Goal: Obtain resource: Download file/media

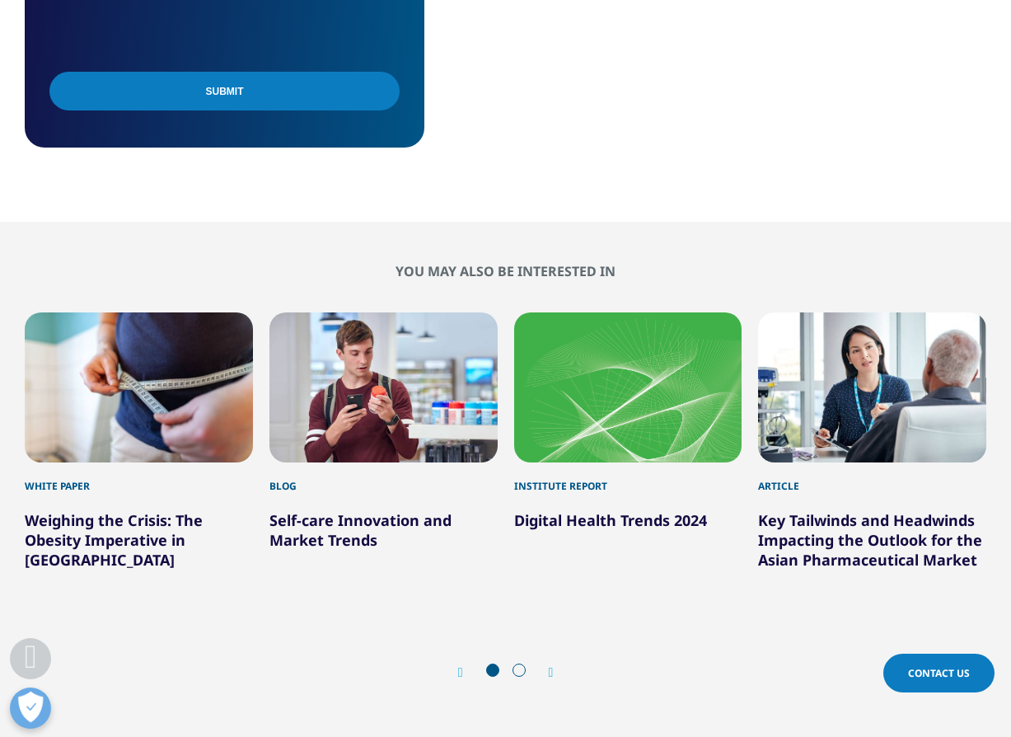
scroll to position [1318, 0]
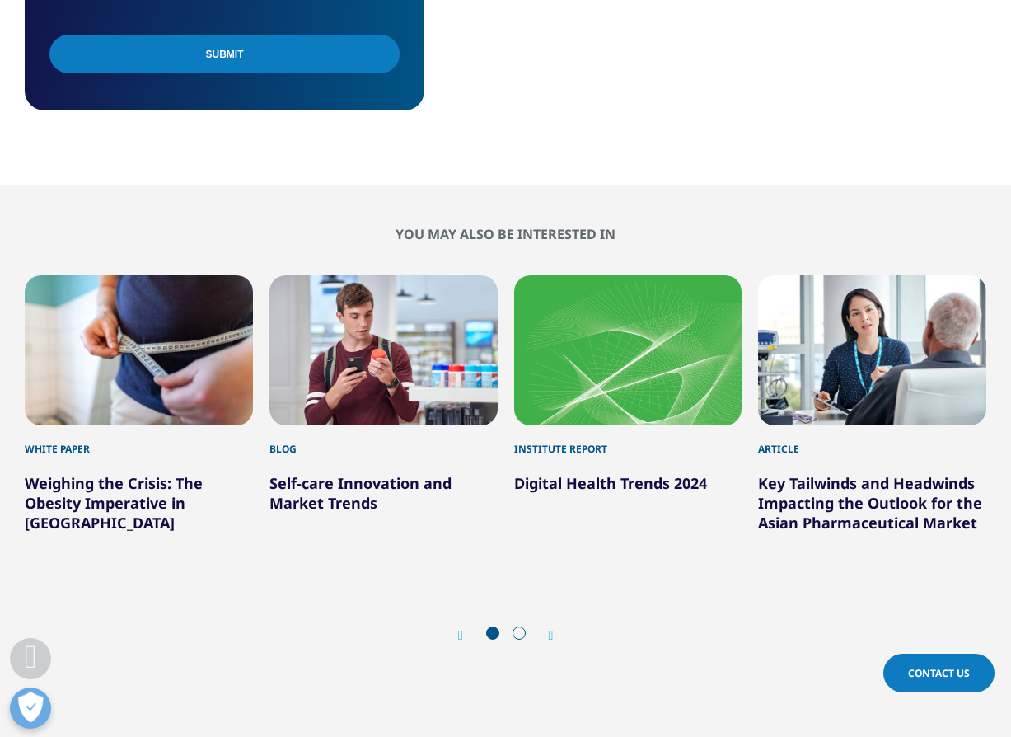
click at [131, 511] on link "Weighing the Crisis: The Obesity Imperative in [GEOGRAPHIC_DATA]" at bounding box center [114, 502] width 178 height 59
click at [905, 493] on link "Key Tailwinds and Headwinds Impacting the Outlook for the Asian Pharmaceutical …" at bounding box center [870, 502] width 224 height 59
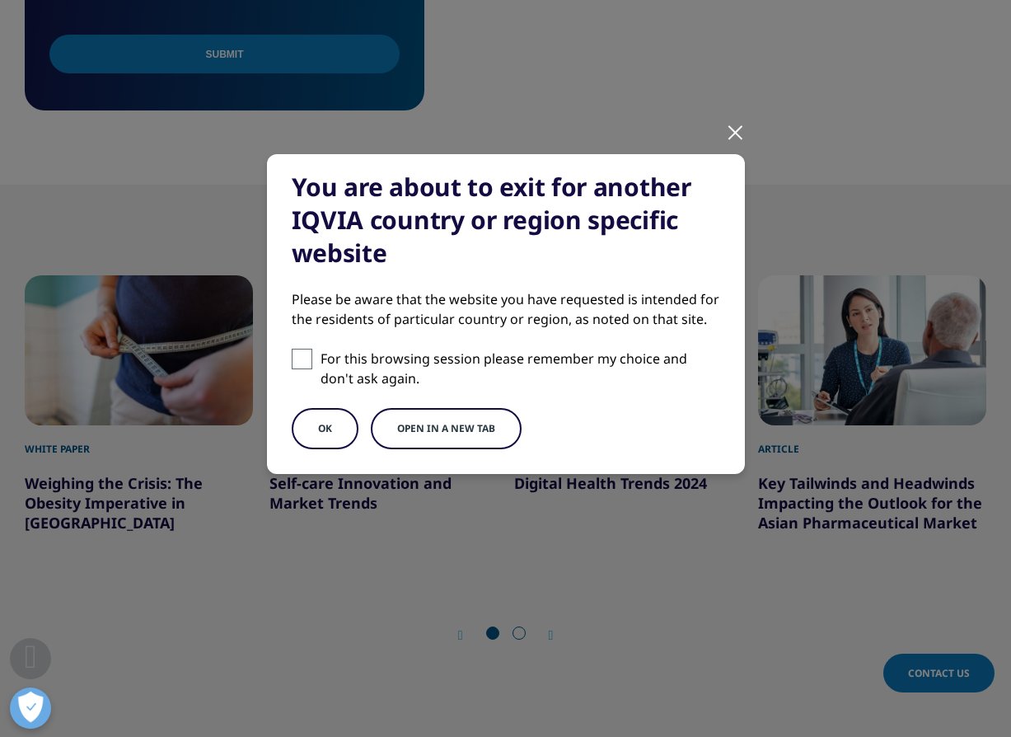
click at [754, 133] on div "You are about to exit for another IQVIA country or region specific website Plea…" at bounding box center [506, 327] width 972 height 655
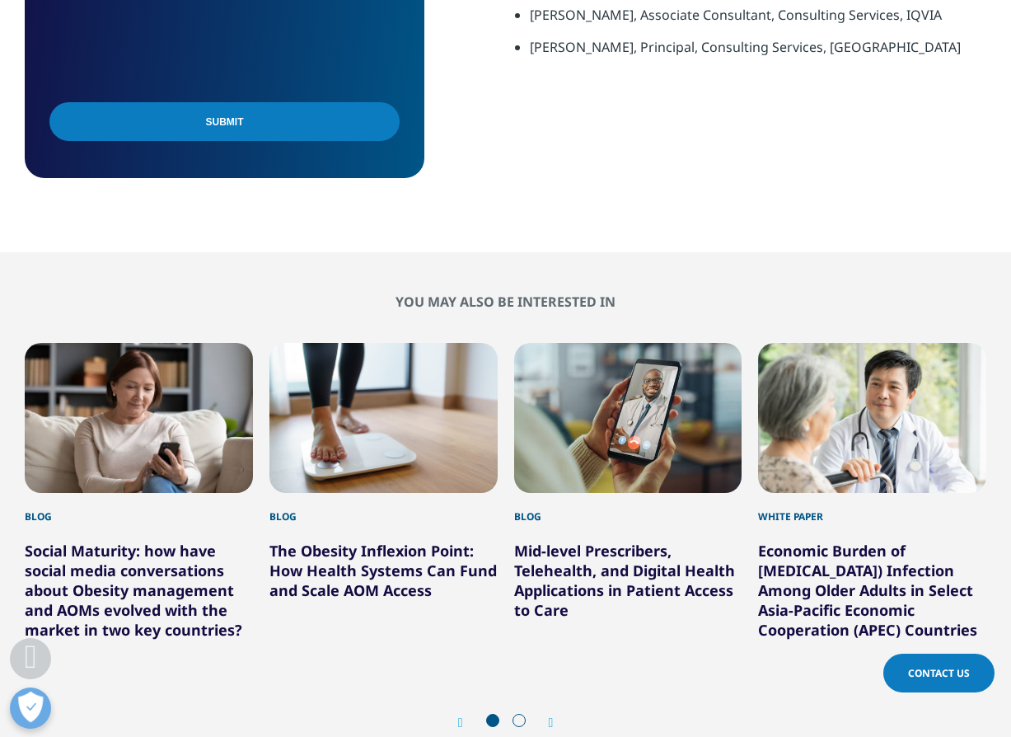
scroll to position [1401, 0]
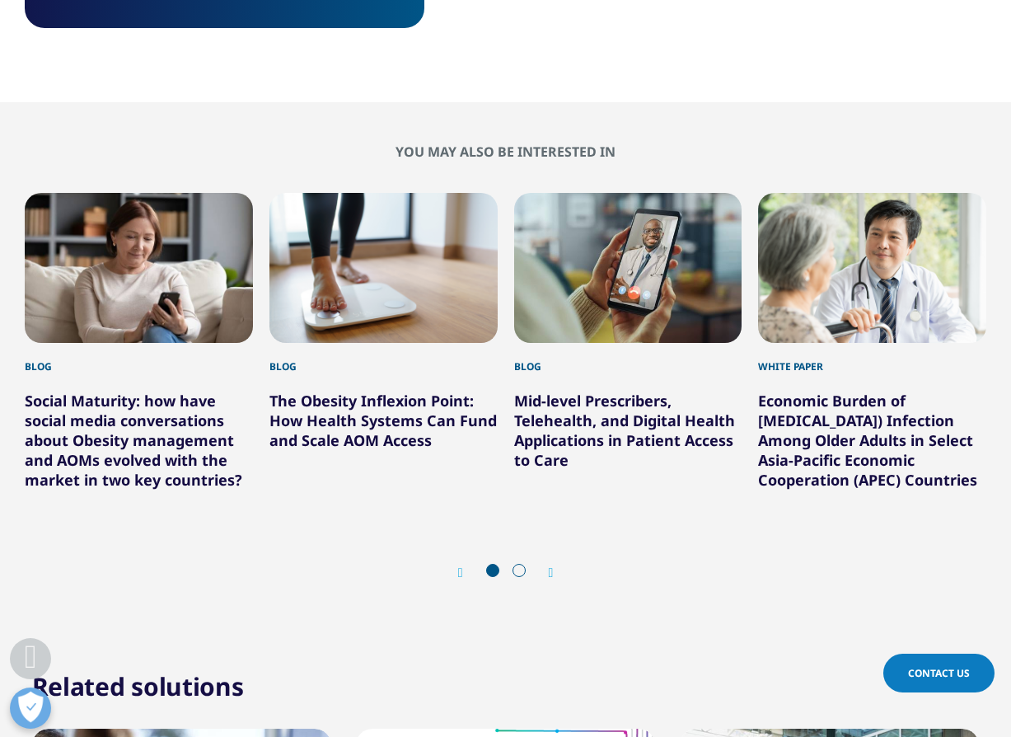
click at [461, 579] on icon "Previous slide" at bounding box center [460, 572] width 5 height 13
click at [458, 579] on icon "Previous slide" at bounding box center [460, 572] width 5 height 13
click at [552, 579] on icon "Next slide" at bounding box center [551, 572] width 5 height 13
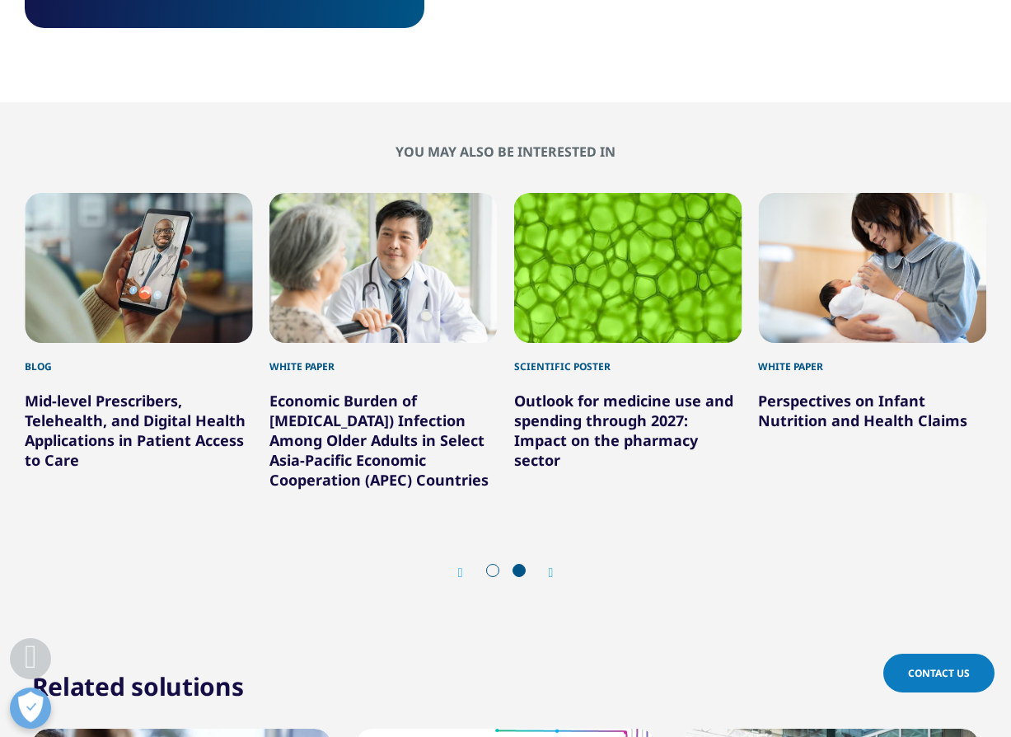
click at [612, 426] on link "Outlook for medicine use and spending through 2027: Impact on the pharmacy sect…" at bounding box center [623, 430] width 219 height 79
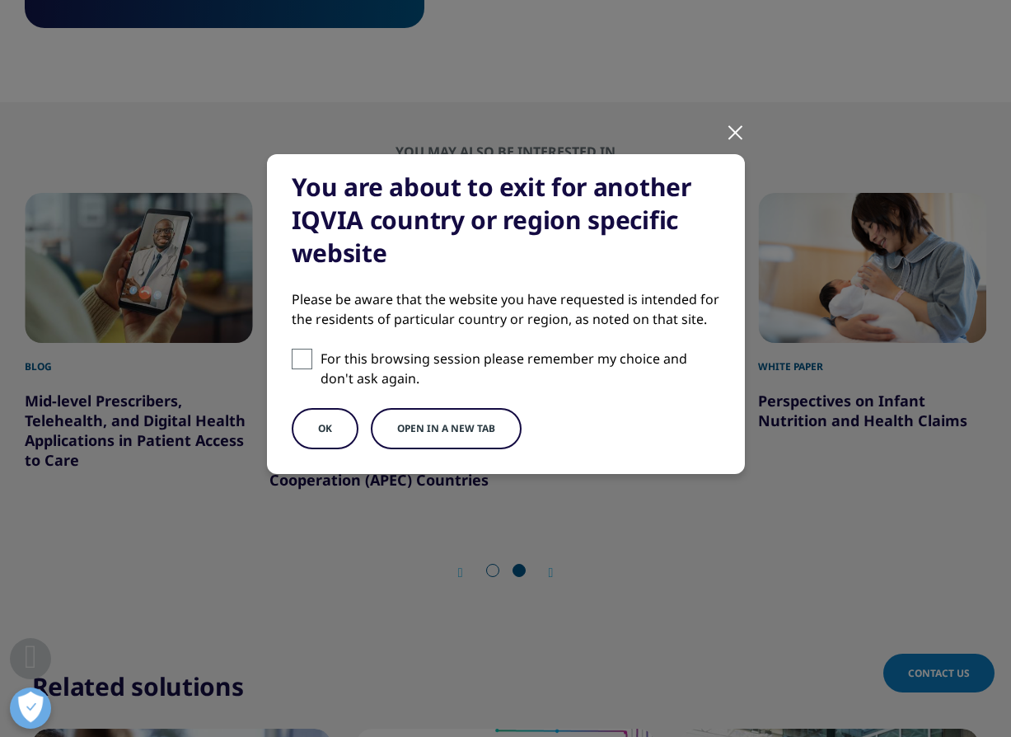
click at [298, 364] on span at bounding box center [302, 359] width 21 height 21
click at [298, 364] on input "For this browsing session please remember my choice and don't ask again." at bounding box center [302, 359] width 21 height 21
checkbox input "true"
click at [332, 425] on button "OK" at bounding box center [325, 428] width 67 height 41
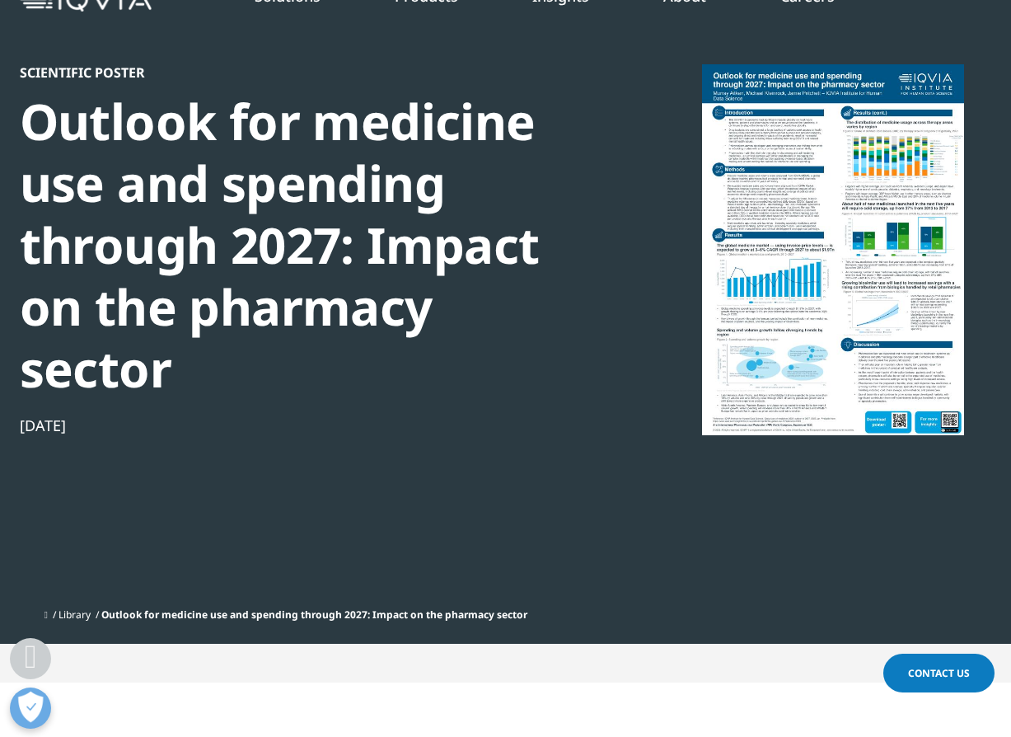
scroll to position [82, 0]
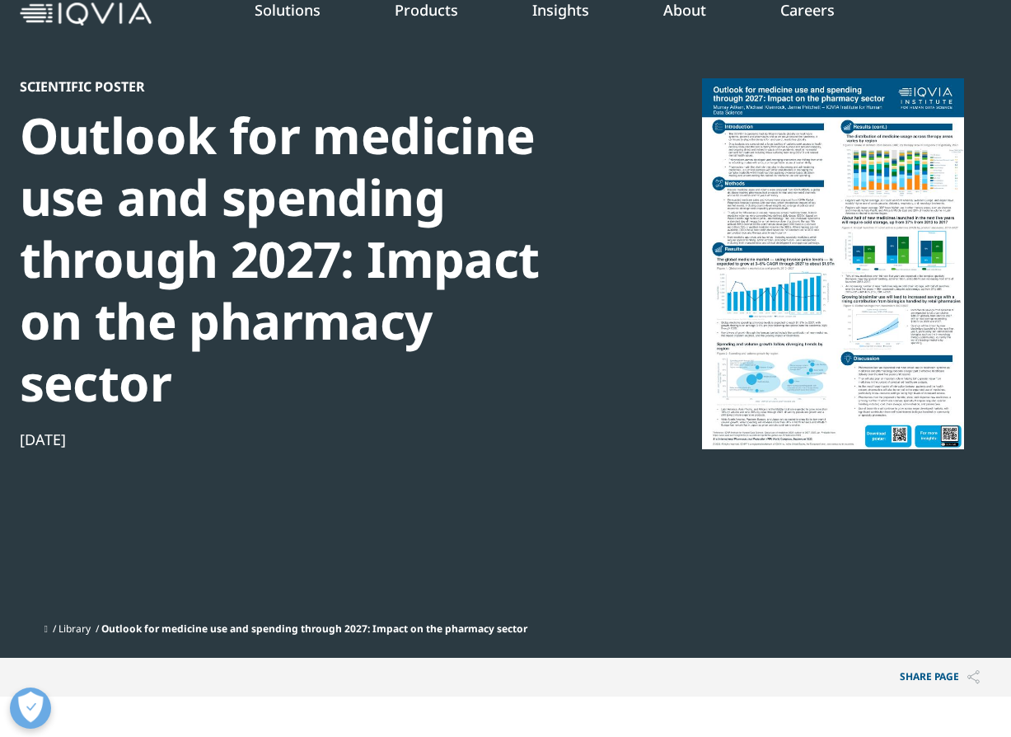
click at [750, 280] on div at bounding box center [833, 263] width 318 height 371
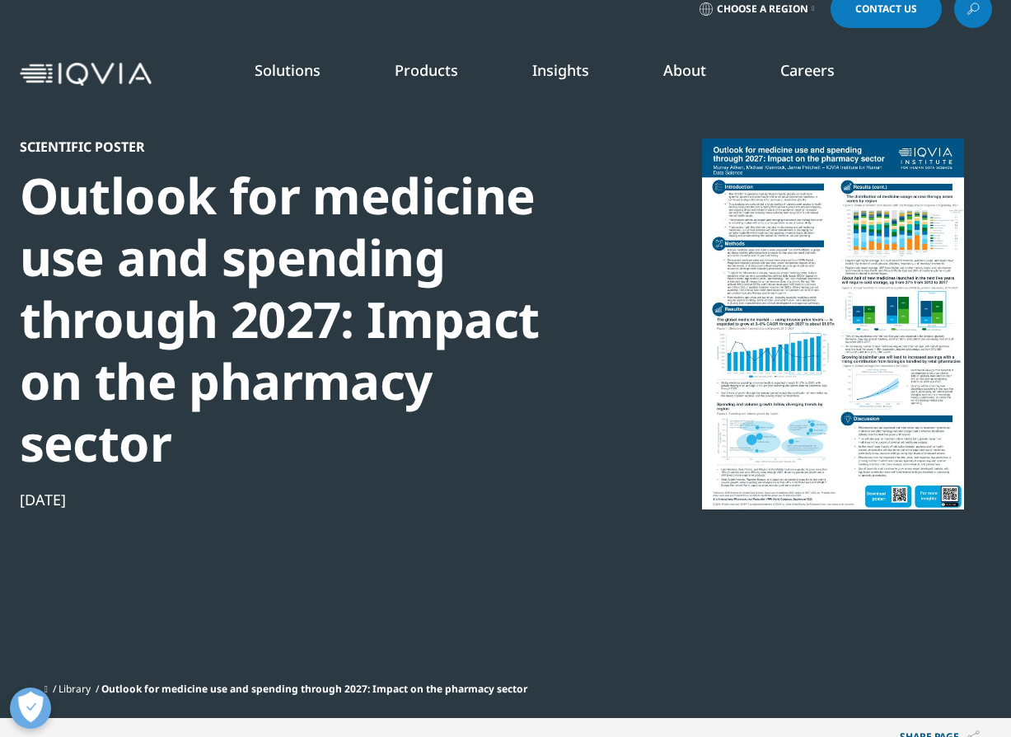
scroll to position [0, 0]
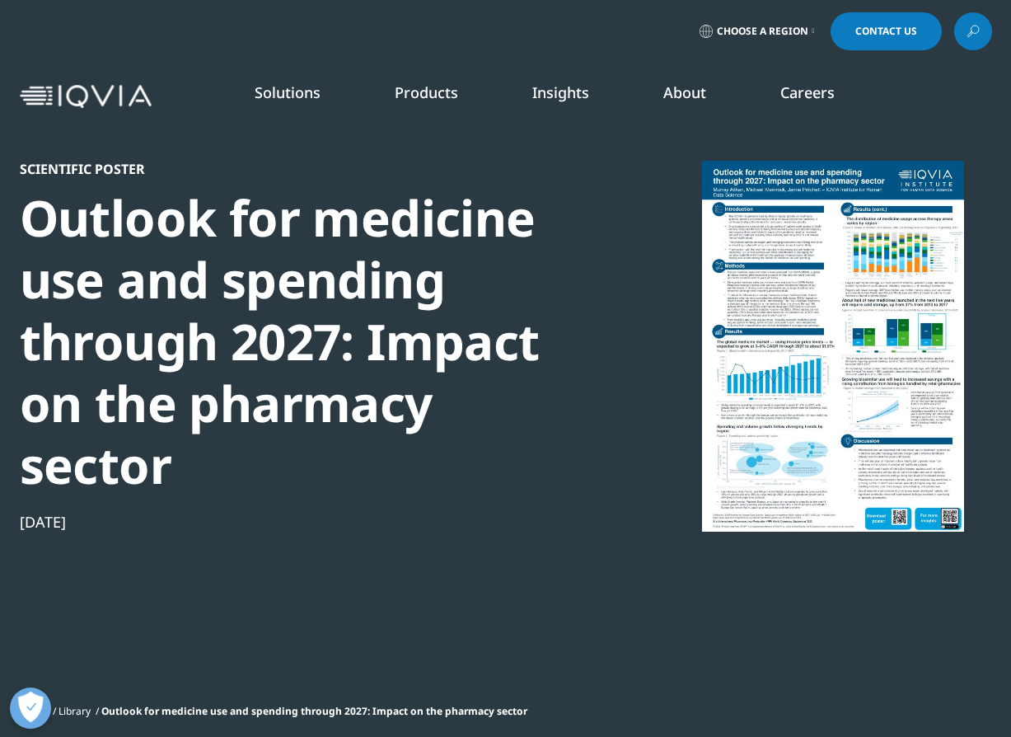
click at [809, 277] on div at bounding box center [833, 346] width 318 height 371
click at [817, 680] on div "Scientific Poster Outlook for medicine use and spending through 2027: Impact on…" at bounding box center [506, 429] width 972 height 536
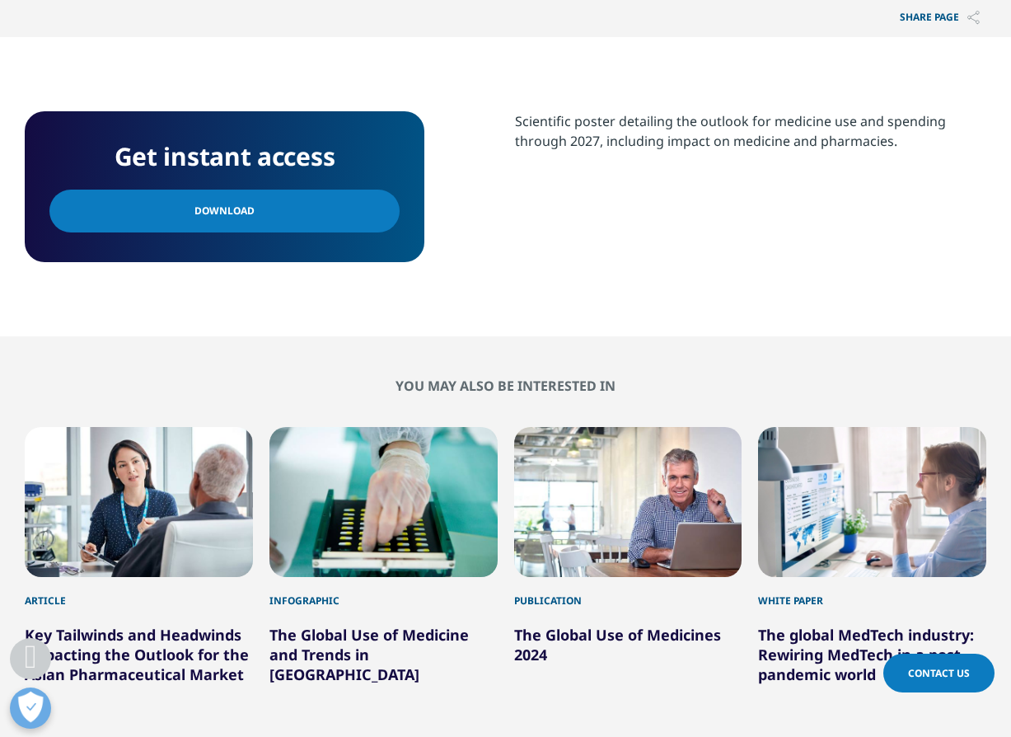
scroll to position [824, 0]
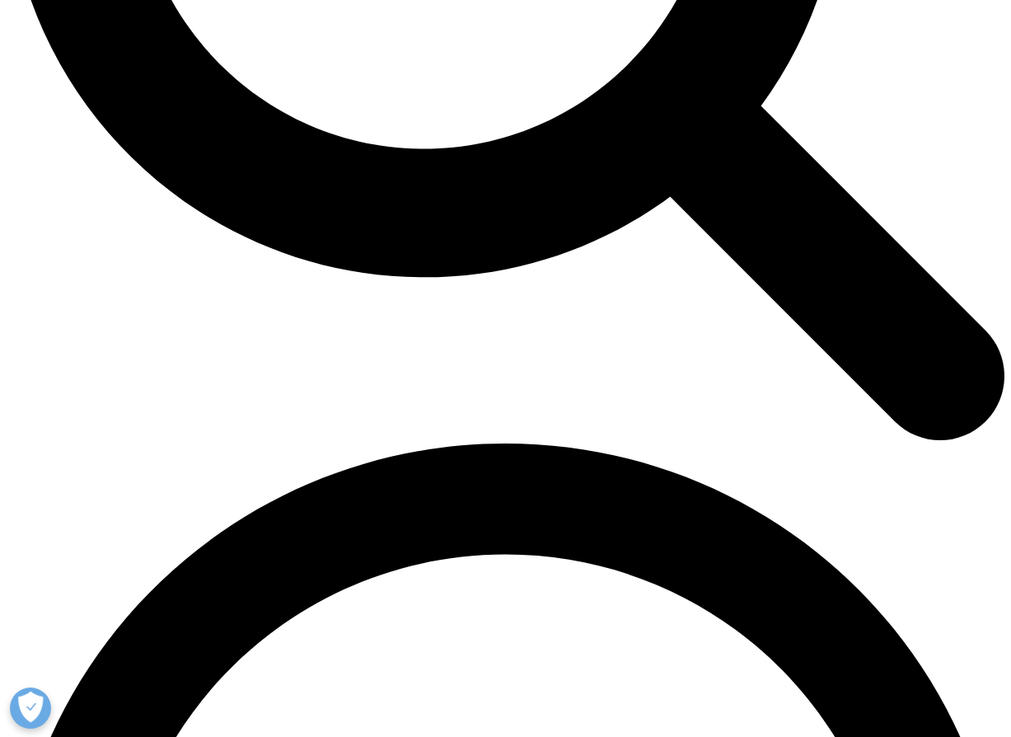
scroll to position [1565, 0]
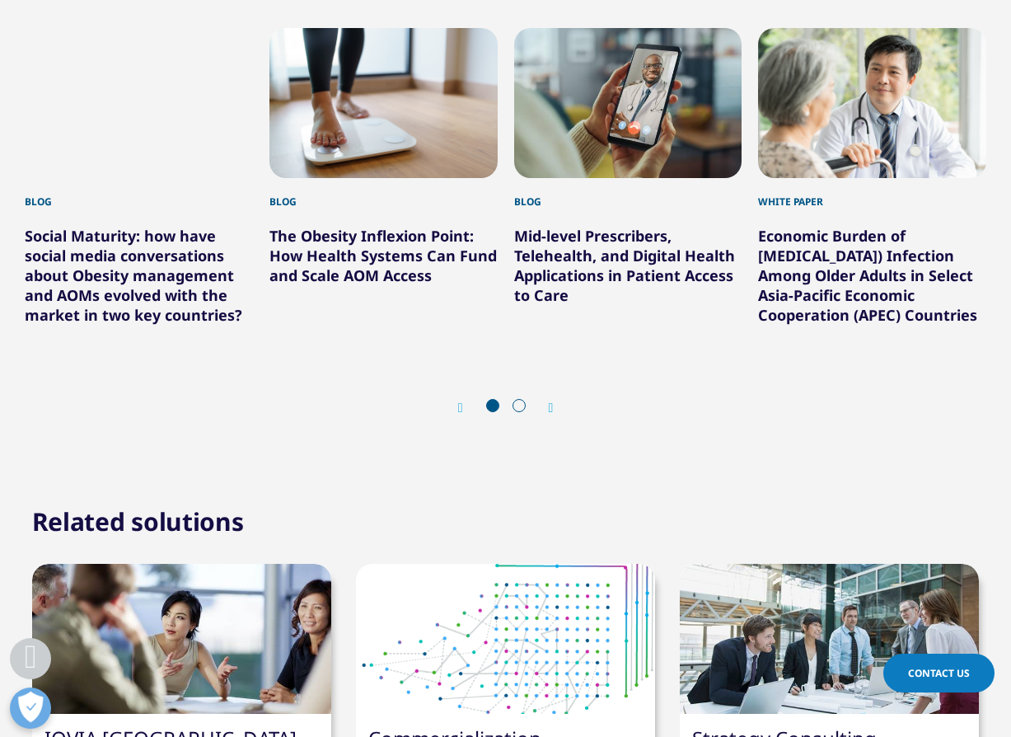
click at [550, 414] on icon "Next slide" at bounding box center [551, 407] width 5 height 13
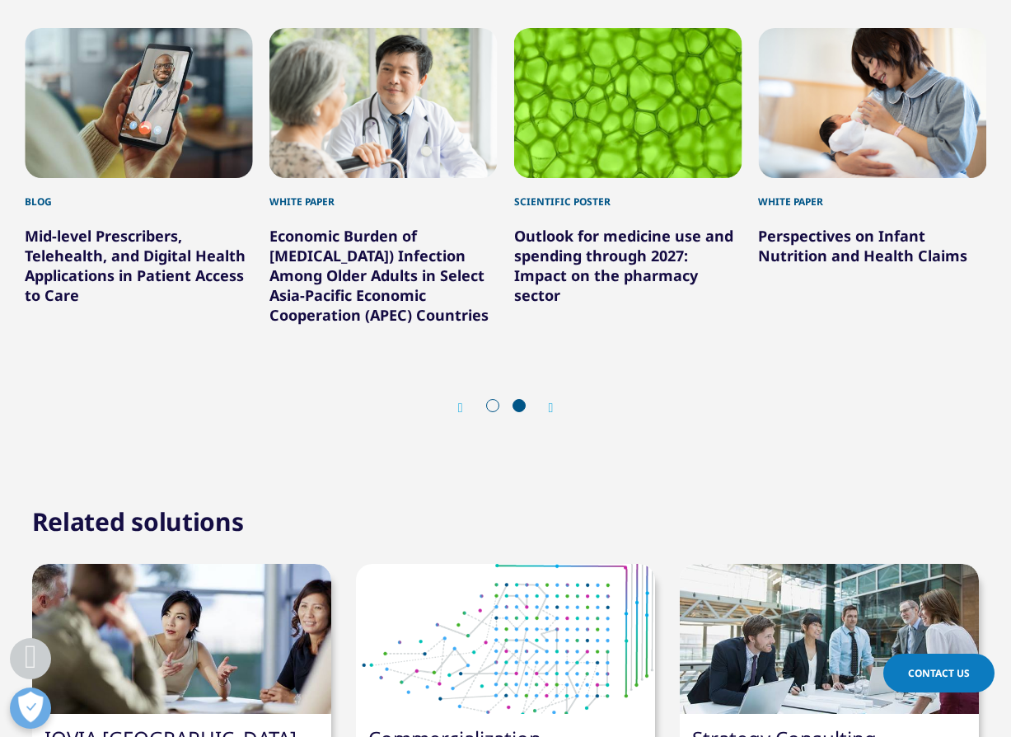
click at [569, 426] on div "Prev Next" at bounding box center [506, 406] width 962 height 49
click at [554, 414] on icon "Next slide" at bounding box center [551, 407] width 5 height 13
click at [552, 414] on icon "Next slide" at bounding box center [551, 407] width 5 height 13
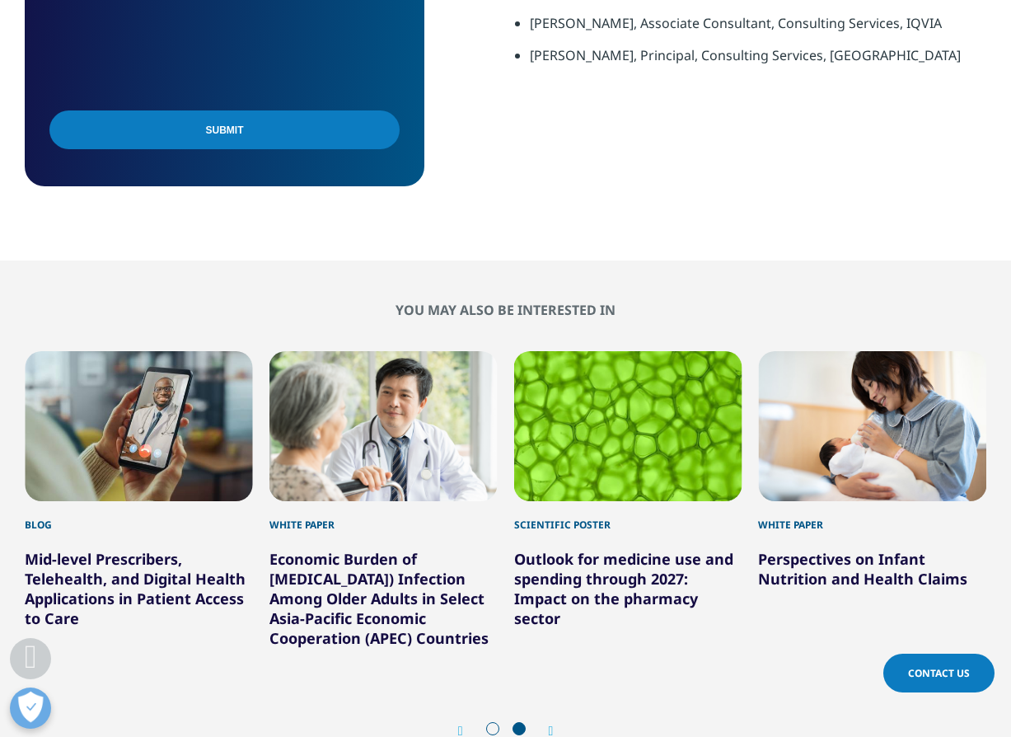
scroll to position [1401, 0]
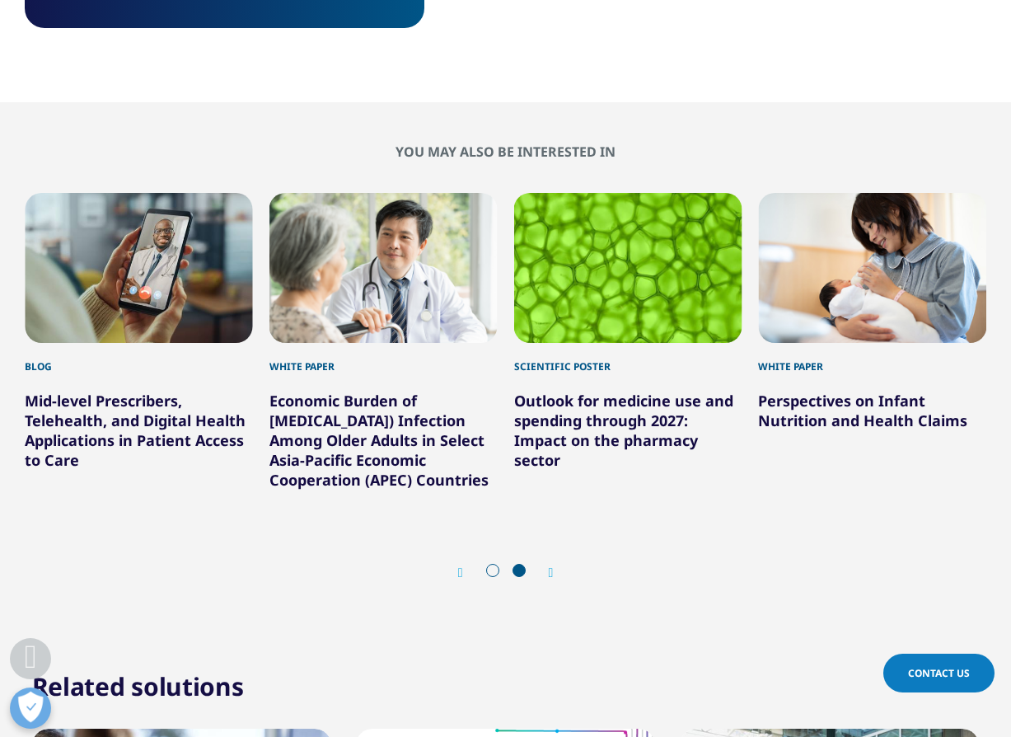
click at [461, 579] on icon "Previous slide" at bounding box center [460, 572] width 5 height 13
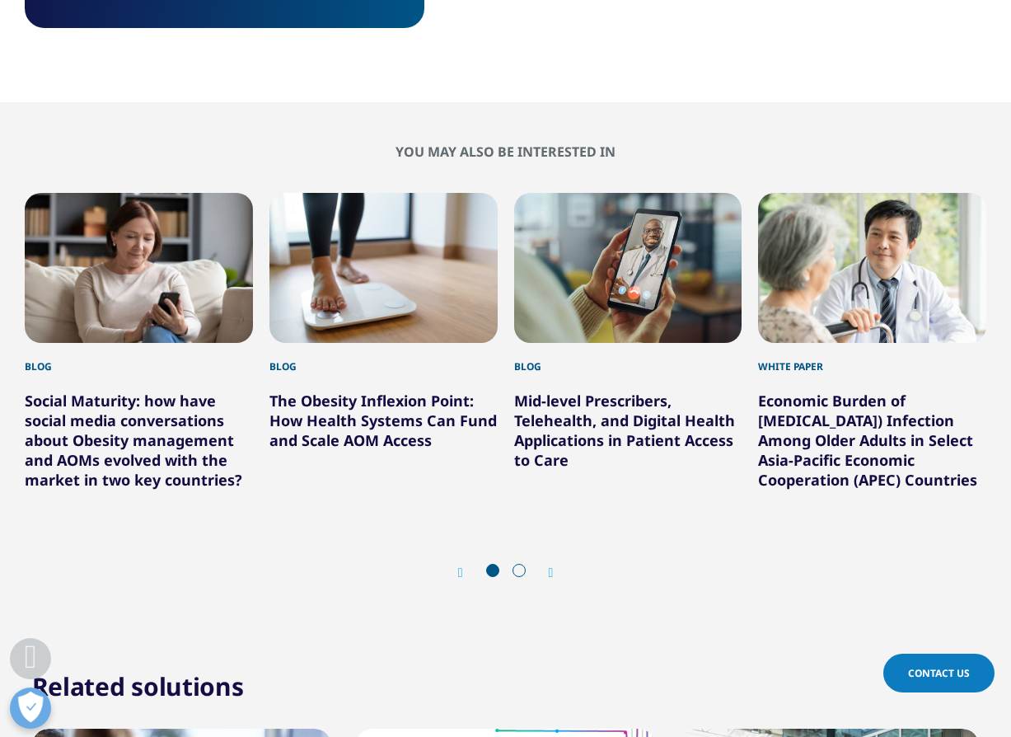
click at [461, 579] on icon "Previous slide" at bounding box center [460, 572] width 5 height 13
click at [460, 579] on icon "Previous slide" at bounding box center [460, 572] width 5 height 13
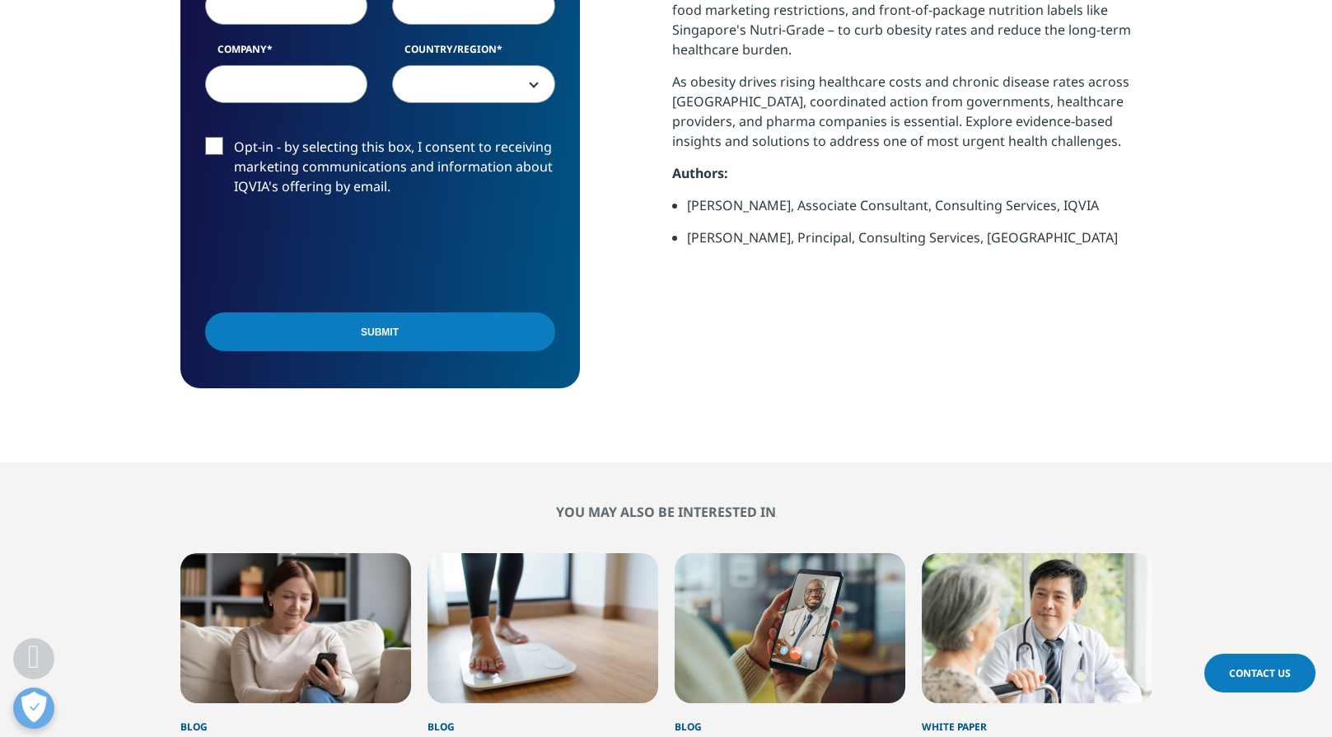
scroll to position [1153, 0]
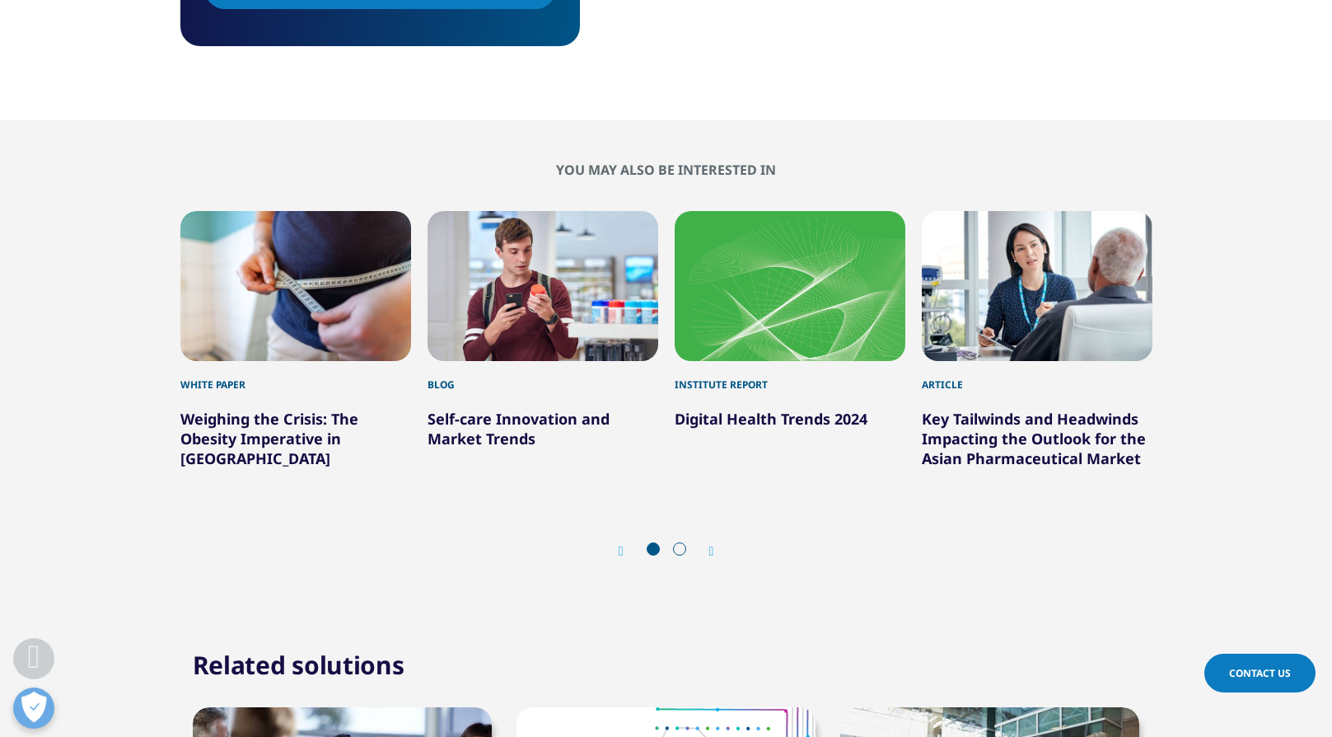
scroll to position [1318, 0]
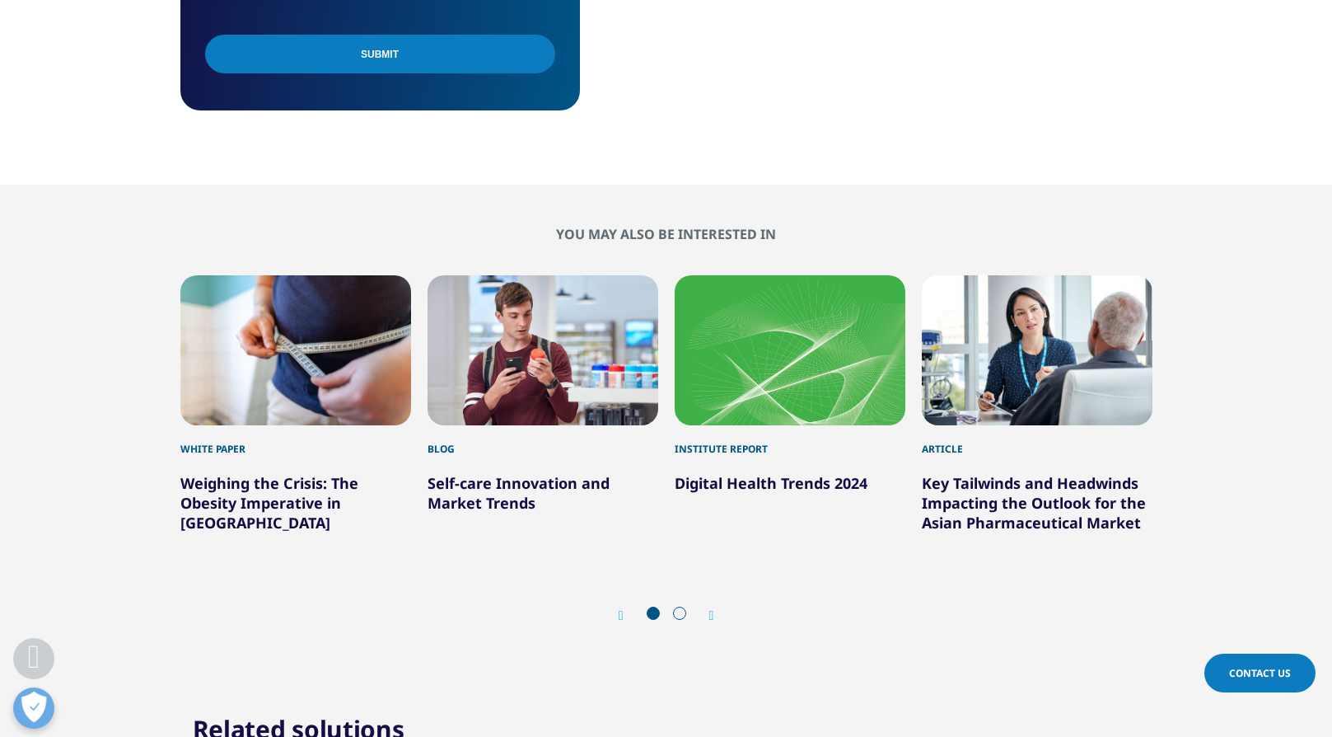
click at [791, 481] on link "Digital Health Trends 2024" at bounding box center [771, 483] width 193 height 20
click at [1035, 508] on link "Key Tailwinds and Headwinds Impacting the Outlook for the Asian Pharmaceutical …" at bounding box center [1034, 502] width 224 height 59
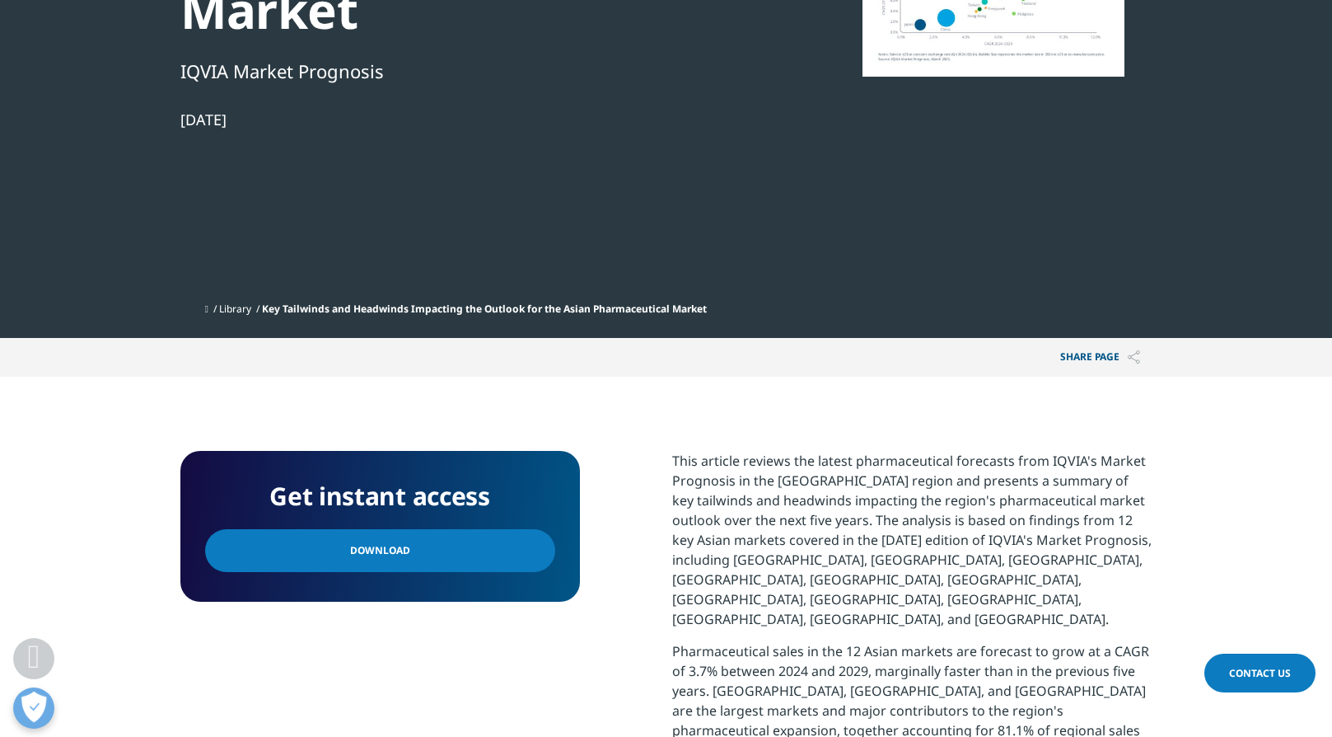
scroll to position [494, 0]
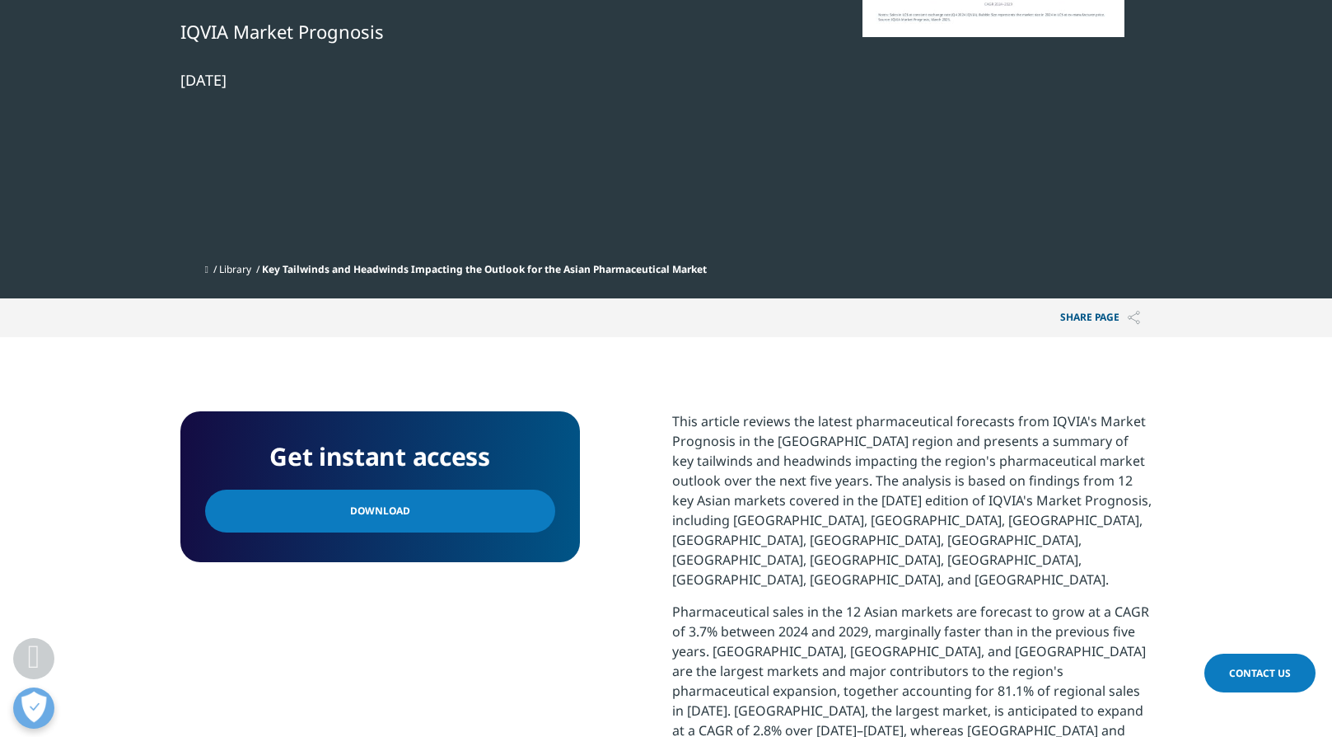
click at [473, 512] on link "Download" at bounding box center [380, 510] width 350 height 43
click at [881, 536] on p "This article reviews the latest pharmaceutical forecasts from IQVIA's Market Pr…" at bounding box center [912, 506] width 480 height 190
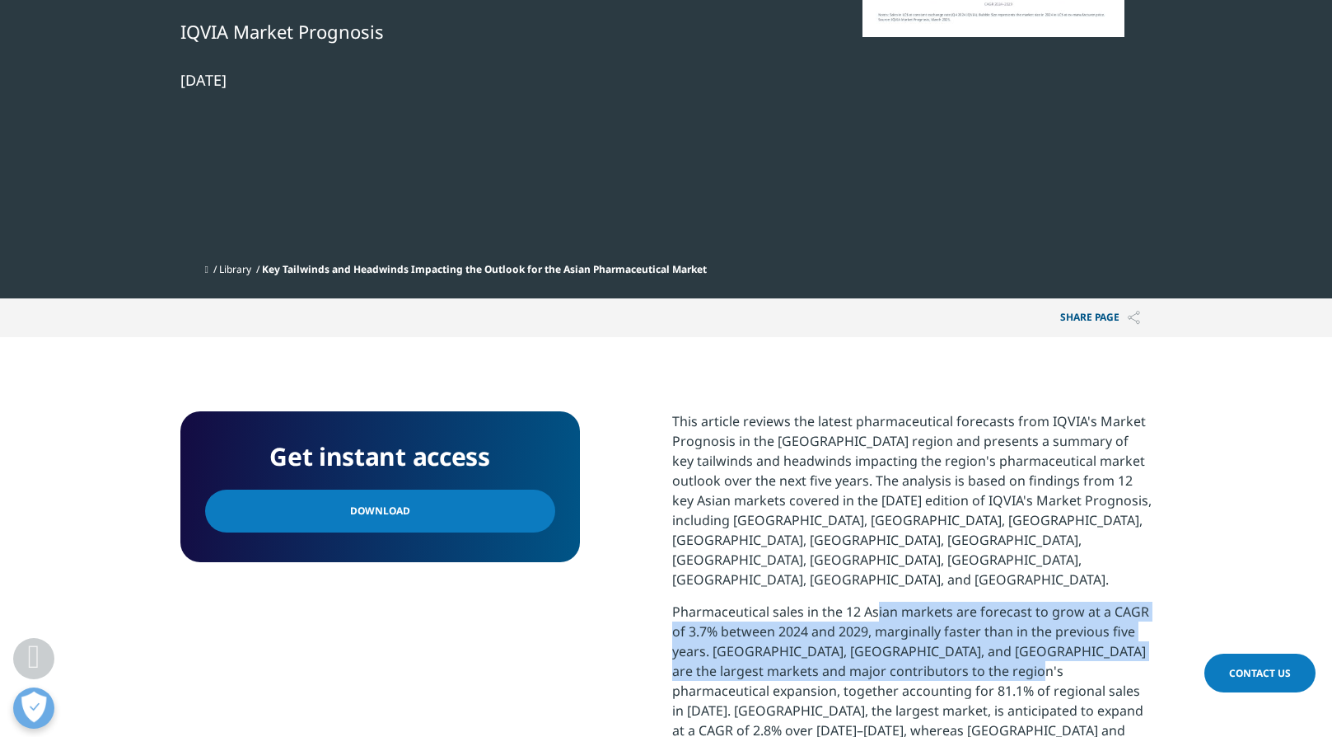
drag, startPoint x: 875, startPoint y: 578, endPoint x: 976, endPoint y: 640, distance: 118.4
click at [976, 640] on p "Pharmaceutical sales in the 12 Asian markets are forecast to grow at a CAGR of …" at bounding box center [912, 716] width 480 height 230
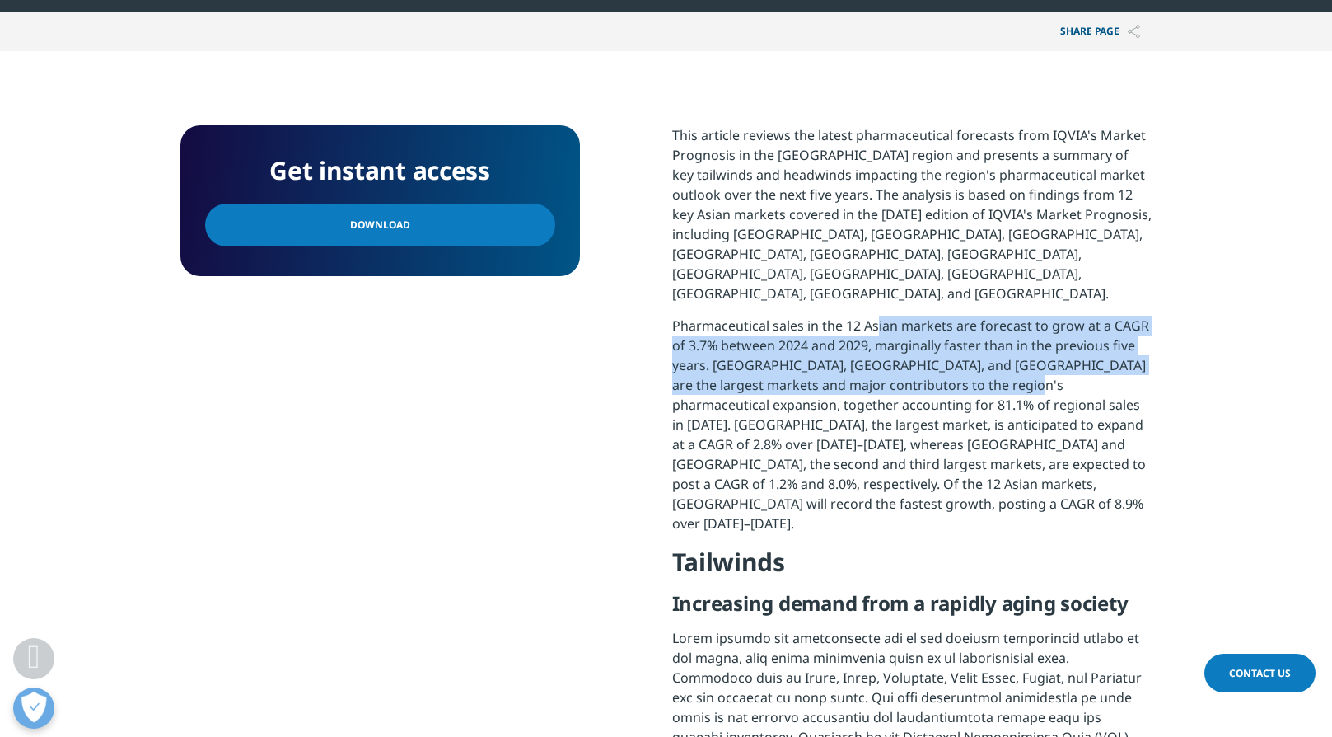
scroll to position [824, 0]
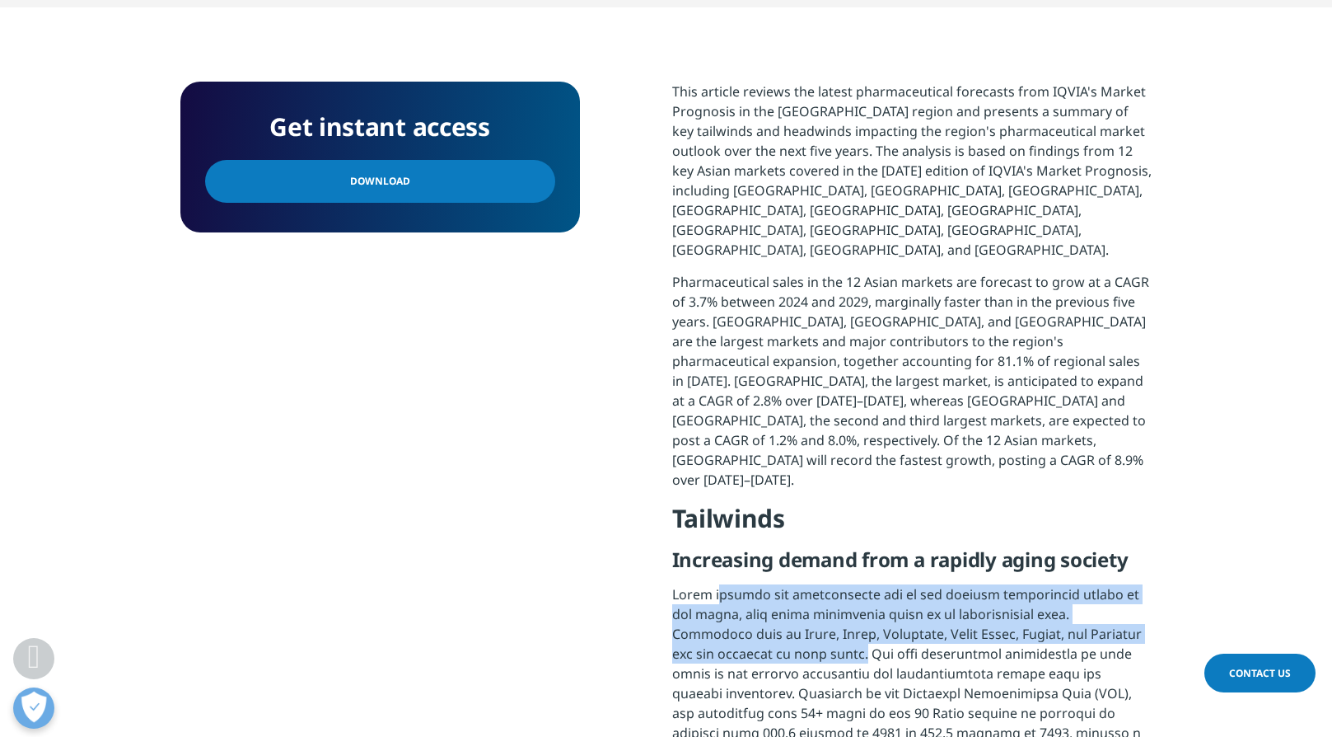
drag, startPoint x: 720, startPoint y: 516, endPoint x: 814, endPoint y: 572, distance: 109.4
